Goal: Feedback & Contribution: Leave review/rating

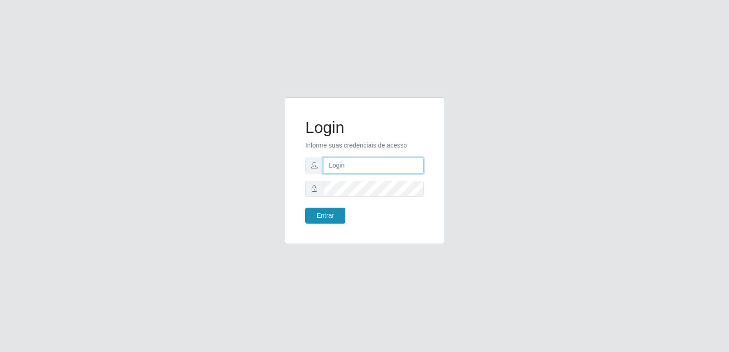
type input "[PERSON_NAME][EMAIL_ADDRESS][DOMAIN_NAME]"
click at [323, 215] on button "Entrar" at bounding box center [325, 216] width 40 height 16
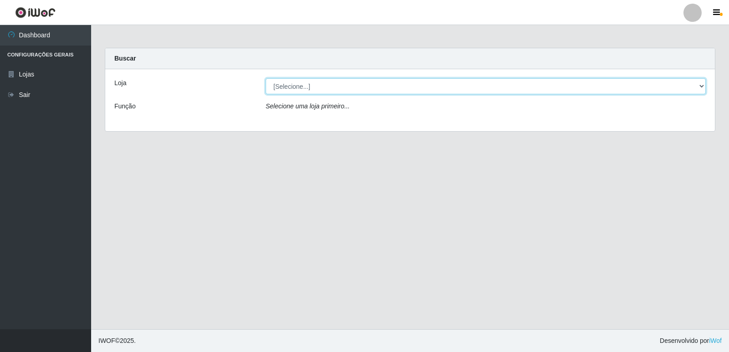
click at [293, 90] on select "[Selecione...] Hiper Queiroz - [GEOGRAPHIC_DATA] [GEOGRAPHIC_DATA] [GEOGRAPHIC_…" at bounding box center [486, 86] width 440 height 16
click at [294, 89] on select "[Selecione...] Hiper Queiroz - [GEOGRAPHIC_DATA] [GEOGRAPHIC_DATA] [GEOGRAPHIC_…" at bounding box center [486, 86] width 440 height 16
click at [303, 87] on select "[Selecione...] Hiper Queiroz - [GEOGRAPHIC_DATA] [GEOGRAPHIC_DATA] [GEOGRAPHIC_…" at bounding box center [486, 86] width 440 height 16
click at [266, 78] on select "[Selecione...] Hiper Queiroz - [GEOGRAPHIC_DATA] [GEOGRAPHIC_DATA] [GEOGRAPHIC_…" at bounding box center [486, 86] width 440 height 16
click at [703, 87] on select "[Selecione...] Hiper Queiroz - [GEOGRAPHIC_DATA] [GEOGRAPHIC_DATA] [GEOGRAPHIC_…" at bounding box center [486, 86] width 440 height 16
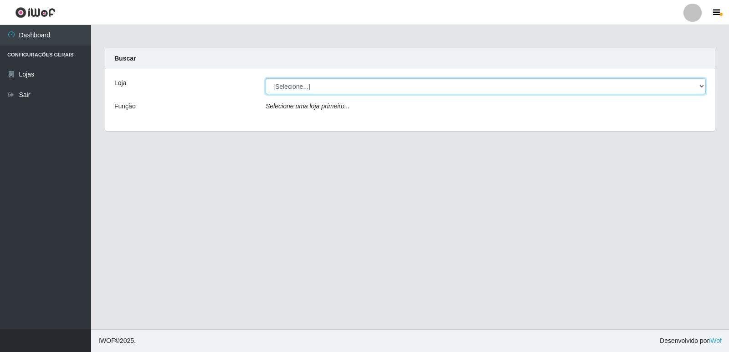
drag, startPoint x: 697, startPoint y: 89, endPoint x: 693, endPoint y: 88, distance: 4.6
click at [694, 89] on select "[Selecione...] Hiper Queiroz - [GEOGRAPHIC_DATA] [GEOGRAPHIC_DATA] [GEOGRAPHIC_…" at bounding box center [486, 86] width 440 height 16
click at [293, 83] on select "[Selecione...] Hiper Queiroz - [GEOGRAPHIC_DATA] [GEOGRAPHIC_DATA] [GEOGRAPHIC_…" at bounding box center [486, 86] width 440 height 16
select select "516"
click at [266, 78] on select "[Selecione...] Hiper Queiroz - [GEOGRAPHIC_DATA] [GEOGRAPHIC_DATA] [GEOGRAPHIC_…" at bounding box center [486, 86] width 440 height 16
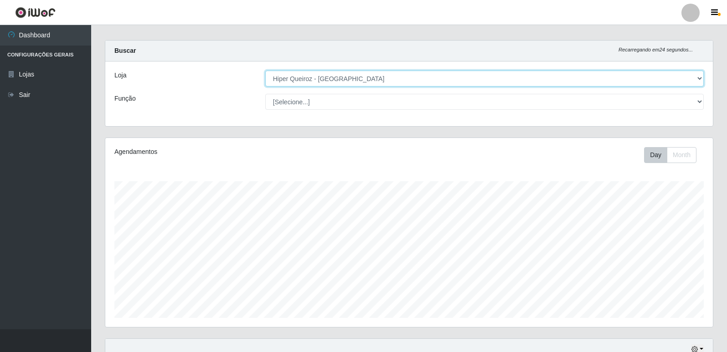
scroll to position [212, 0]
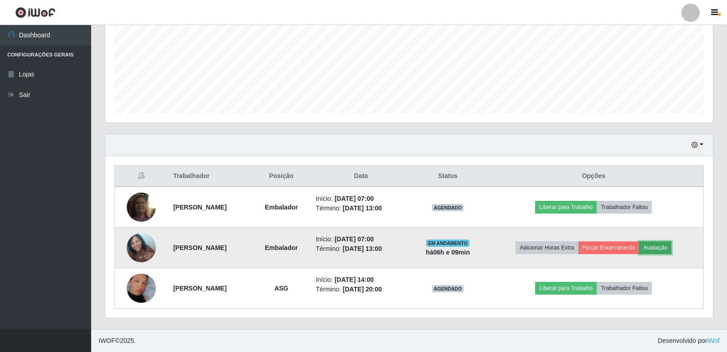
drag, startPoint x: 668, startPoint y: 251, endPoint x: 664, endPoint y: 248, distance: 5.1
click at [664, 248] on button "Avaliação" at bounding box center [655, 247] width 32 height 13
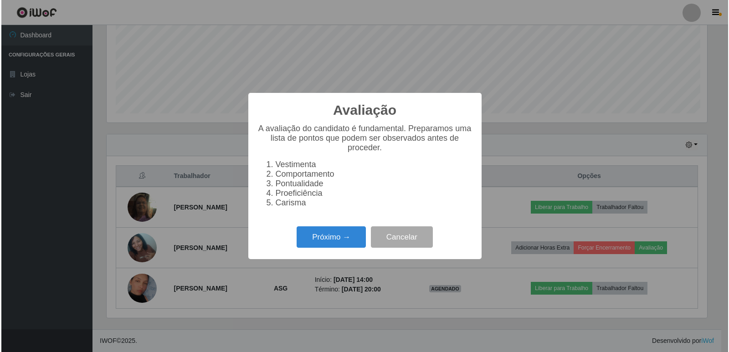
scroll to position [189, 603]
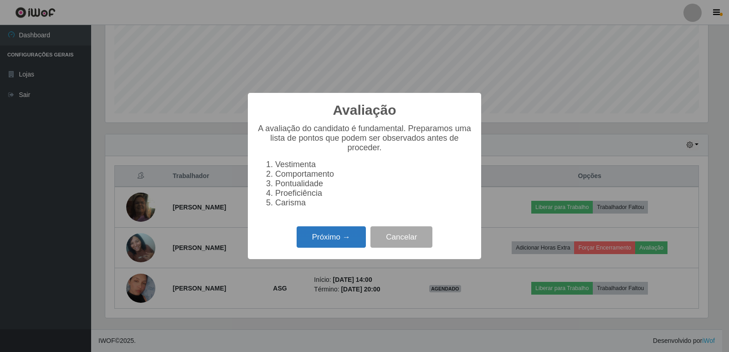
click at [339, 238] on button "Próximo →" at bounding box center [331, 236] width 69 height 21
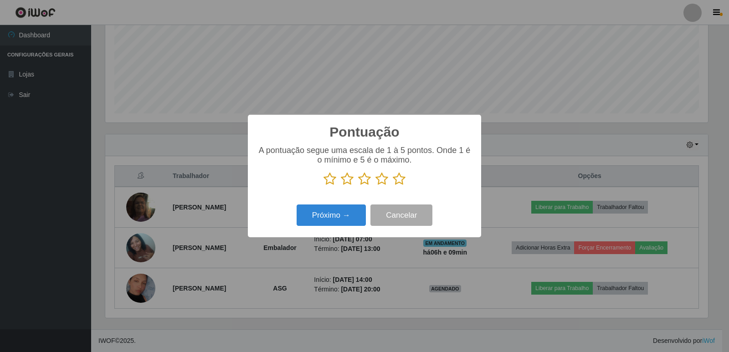
scroll to position [455430, 455017]
drag, startPoint x: 401, startPoint y: 180, endPoint x: 395, endPoint y: 179, distance: 6.4
click at [400, 179] on icon at bounding box center [399, 179] width 13 height 14
click at [393, 186] on input "radio" at bounding box center [393, 186] width 0 height 0
click at [340, 219] on button "Próximo →" at bounding box center [331, 215] width 69 height 21
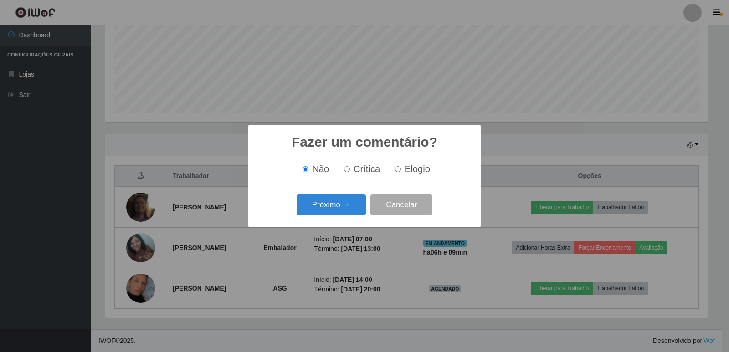
drag, startPoint x: 399, startPoint y: 171, endPoint x: 393, endPoint y: 171, distance: 5.5
click at [398, 171] on input "Elogio" at bounding box center [398, 169] width 6 height 6
radio input "true"
click at [352, 203] on button "Próximo →" at bounding box center [331, 205] width 69 height 21
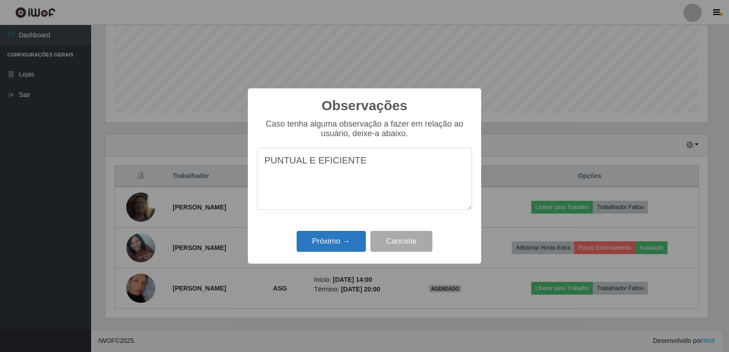
type textarea "PUNTUAL E EFICIENTE"
click at [348, 239] on button "Próximo →" at bounding box center [331, 241] width 69 height 21
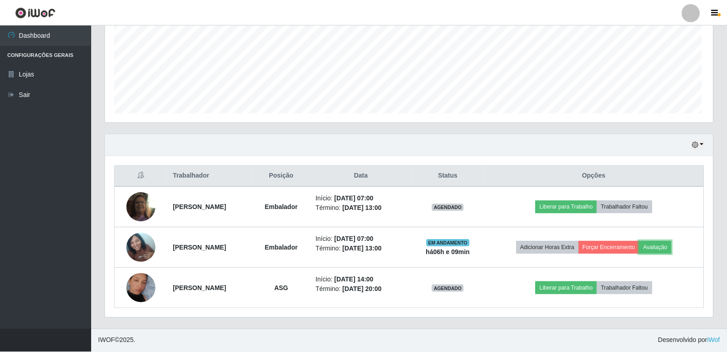
scroll to position [189, 607]
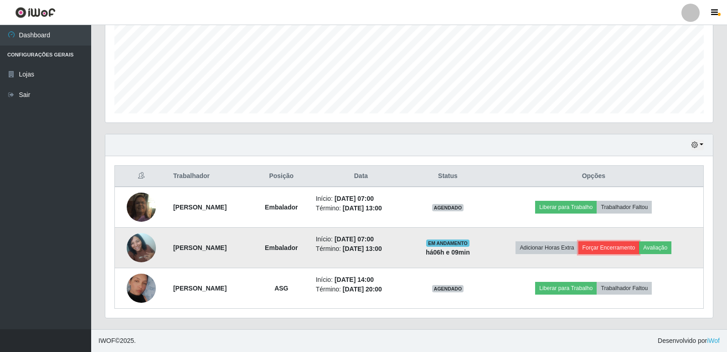
click at [624, 248] on button "Forçar Encerramento" at bounding box center [608, 247] width 61 height 13
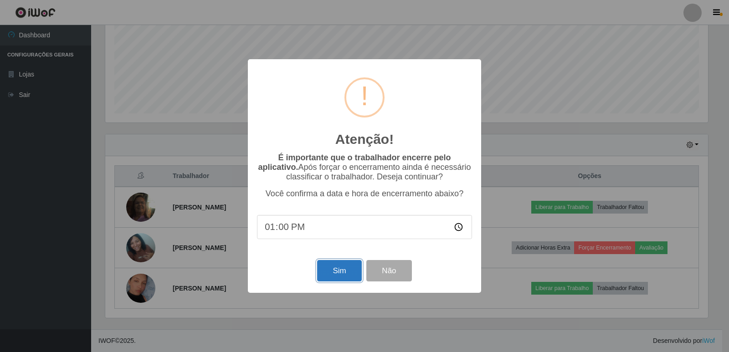
click at [344, 270] on button "Sim" at bounding box center [339, 270] width 44 height 21
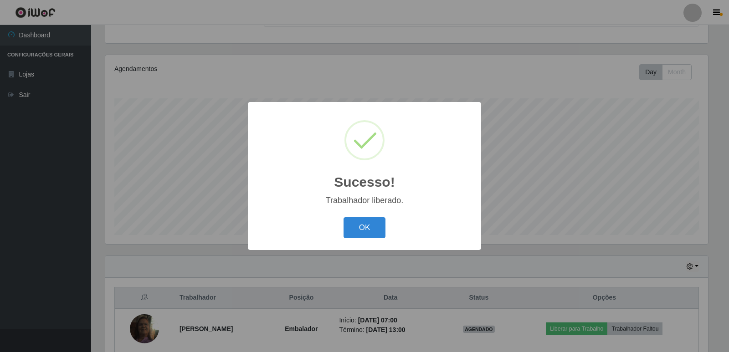
click at [357, 227] on button "OK" at bounding box center [365, 227] width 42 height 21
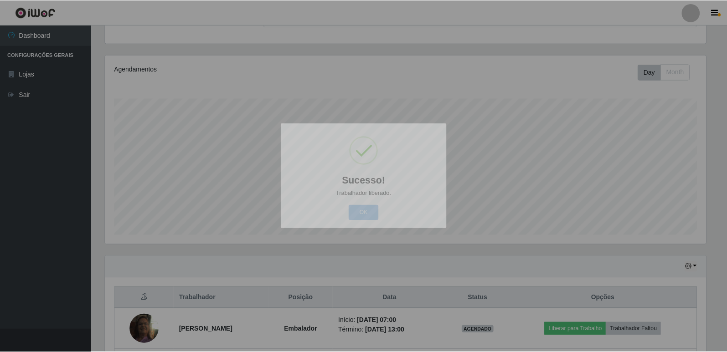
scroll to position [189, 607]
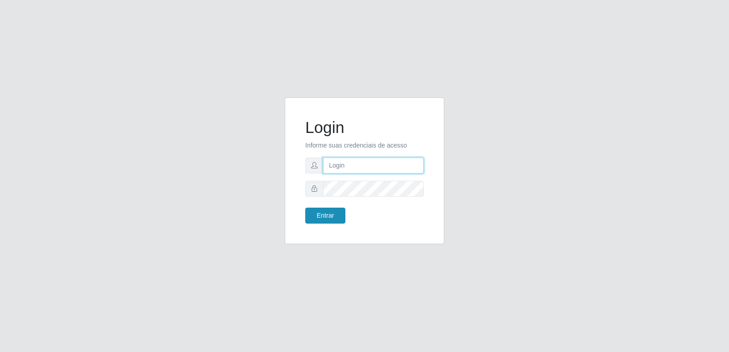
type input "[PERSON_NAME][EMAIL_ADDRESS][DOMAIN_NAME]"
click at [316, 217] on button "Entrar" at bounding box center [325, 216] width 40 height 16
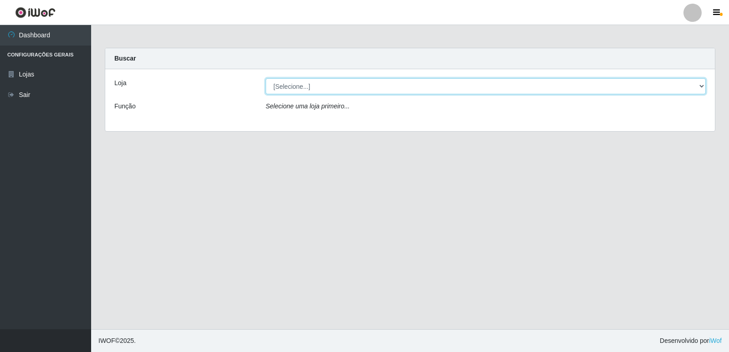
click at [703, 87] on select "[Selecione...] Hiper Queiroz - [GEOGRAPHIC_DATA] [GEOGRAPHIC_DATA] [GEOGRAPHIC_…" at bounding box center [486, 86] width 440 height 16
select select "516"
click at [266, 78] on select "[Selecione...] Hiper Queiroz - [GEOGRAPHIC_DATA] [GEOGRAPHIC_DATA] [GEOGRAPHIC_…" at bounding box center [486, 86] width 440 height 16
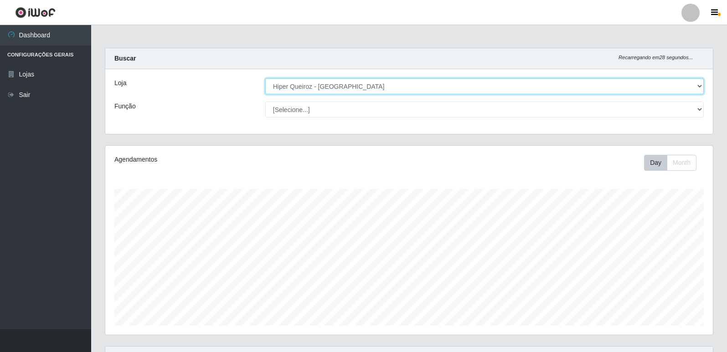
scroll to position [172, 0]
